Goal: Obtain resource: Obtain resource

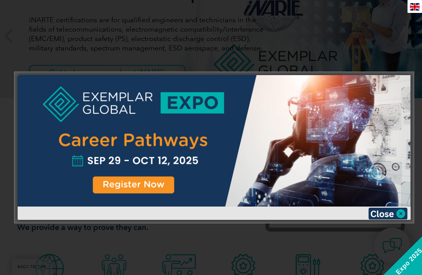
scroll to position [129, 0]
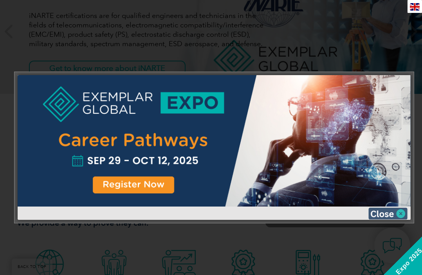
click at [401, 212] on img at bounding box center [387, 214] width 39 height 12
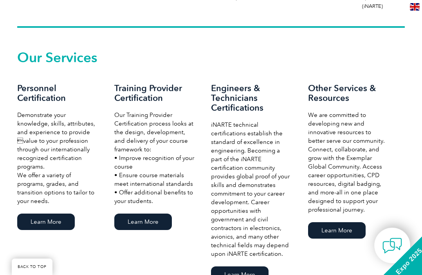
scroll to position [448, 0]
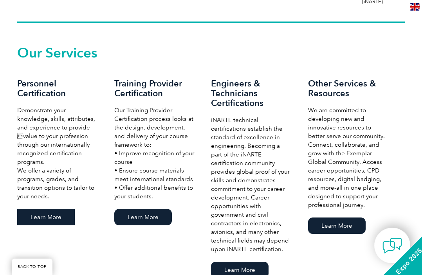
click at [51, 209] on link "Learn More" at bounding box center [46, 217] width 58 height 16
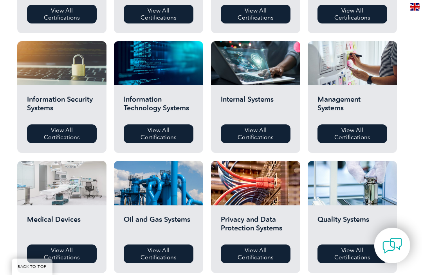
scroll to position [374, 0]
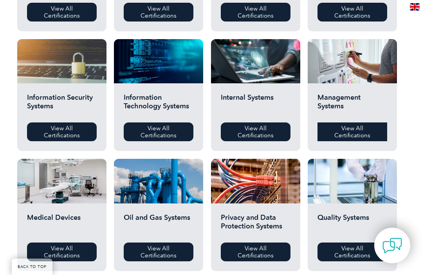
click at [355, 131] on link "View All Certifications" at bounding box center [352, 131] width 70 height 19
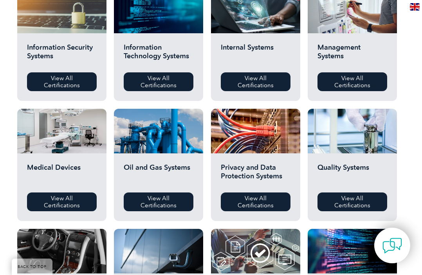
scroll to position [435, 0]
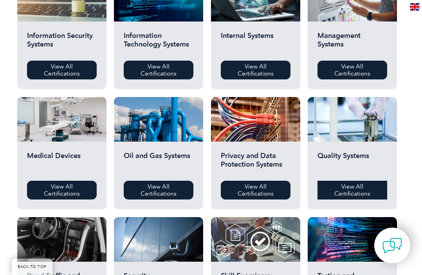
click at [369, 188] on link "View All Certifications" at bounding box center [352, 190] width 70 height 19
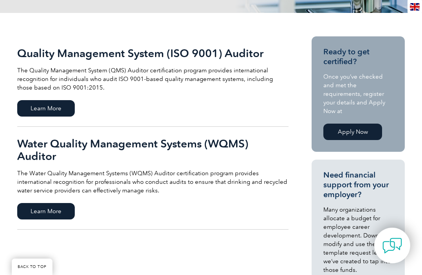
scroll to position [162, 0]
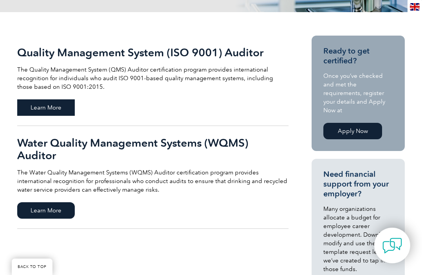
click at [55, 107] on span "Learn More" at bounding box center [46, 107] width 58 height 16
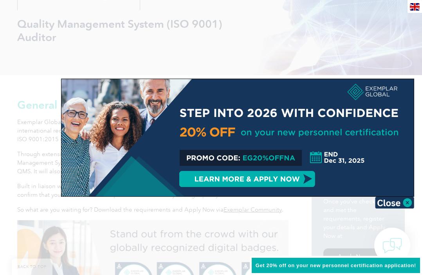
scroll to position [114, 0]
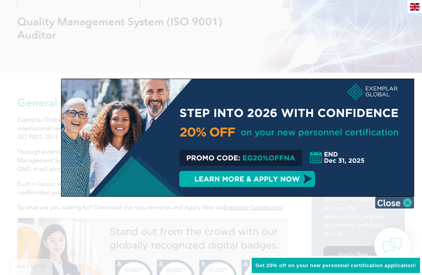
click at [407, 203] on img at bounding box center [394, 203] width 39 height 12
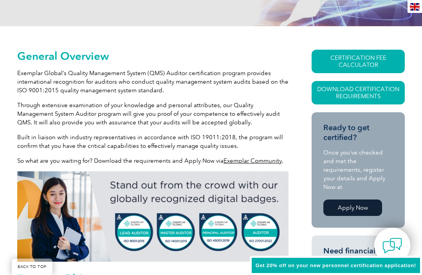
scroll to position [161, 0]
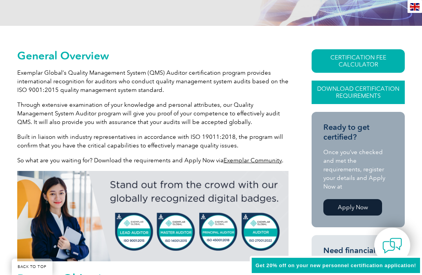
click at [342, 96] on link "Download Certification Requirements" at bounding box center [357, 92] width 93 height 23
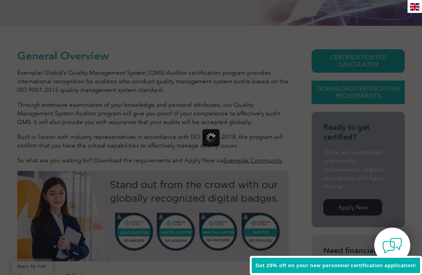
scroll to position [0, 0]
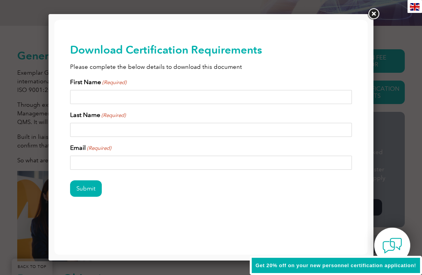
click at [374, 10] on link at bounding box center [373, 14] width 14 height 14
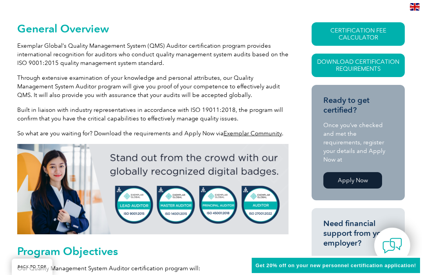
scroll to position [180, 0]
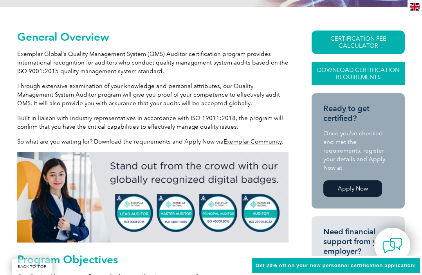
click at [384, 76] on link "Download Certification Requirements" at bounding box center [357, 73] width 93 height 23
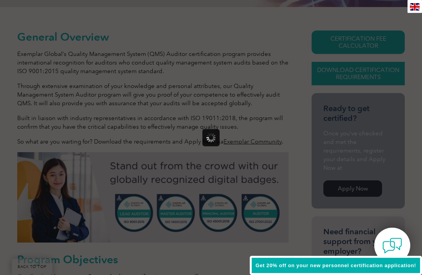
scroll to position [0, 0]
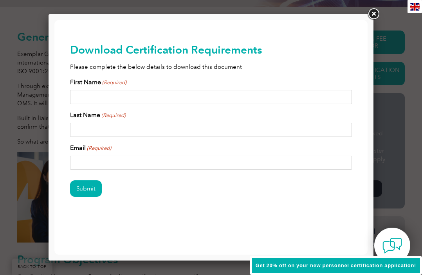
click at [86, 95] on input "First Name (Required)" at bounding box center [211, 97] width 282 height 14
type input "[PERSON_NAME]"
type input "[PERSON_NAME][EMAIL_ADDRESS][DOMAIN_NAME]"
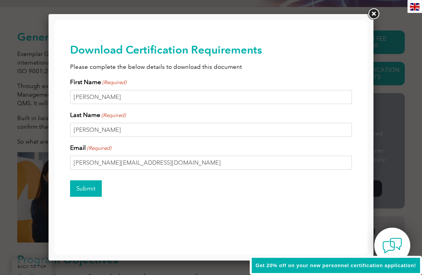
click at [91, 185] on input "Submit" at bounding box center [86, 188] width 32 height 16
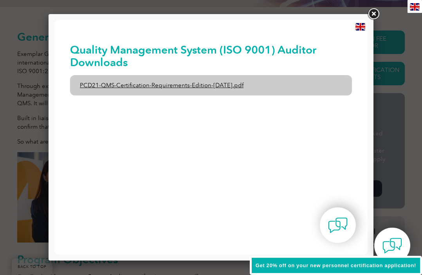
click at [173, 84] on link "PCD21-QMS-Certification-Requirements-Edition-[DATE].pdf" at bounding box center [211, 85] width 282 height 20
